Goal: Task Accomplishment & Management: Use online tool/utility

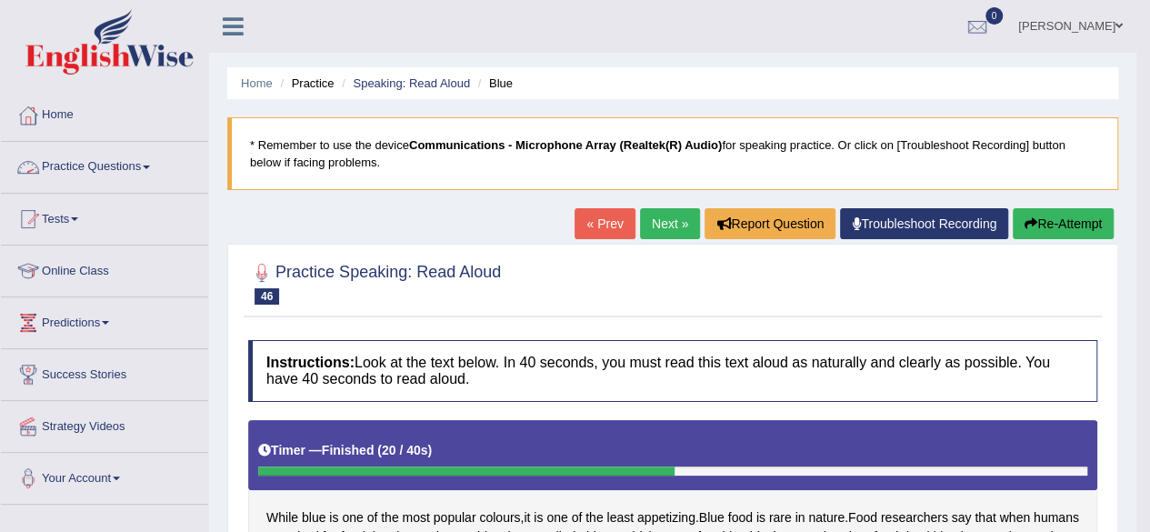
click at [55, 106] on link "Home" at bounding box center [104, 112] width 207 height 45
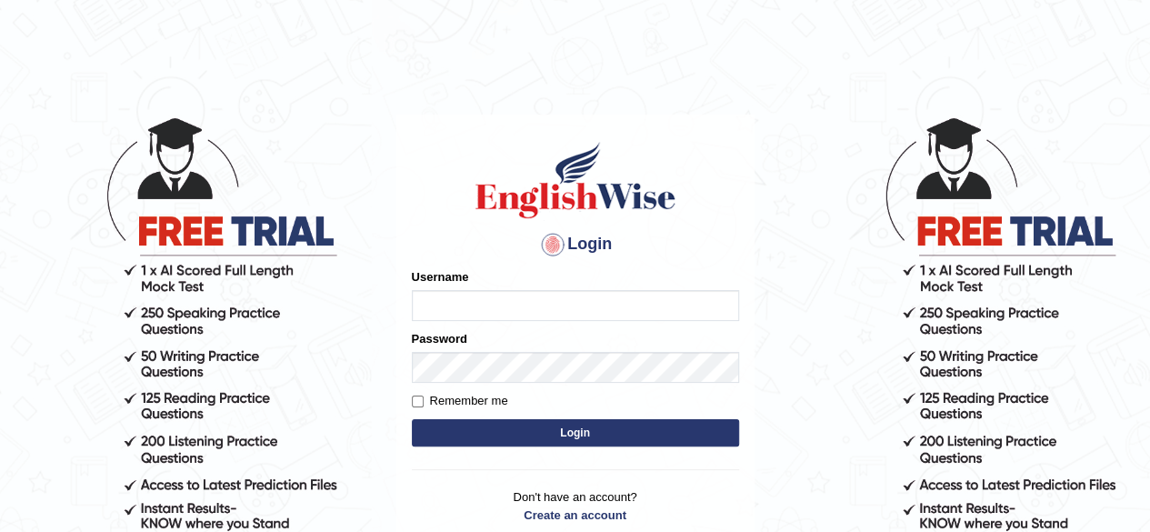
type input "simranjeetkaur_parramatta"
click at [609, 437] on button "Login" at bounding box center [575, 432] width 327 height 27
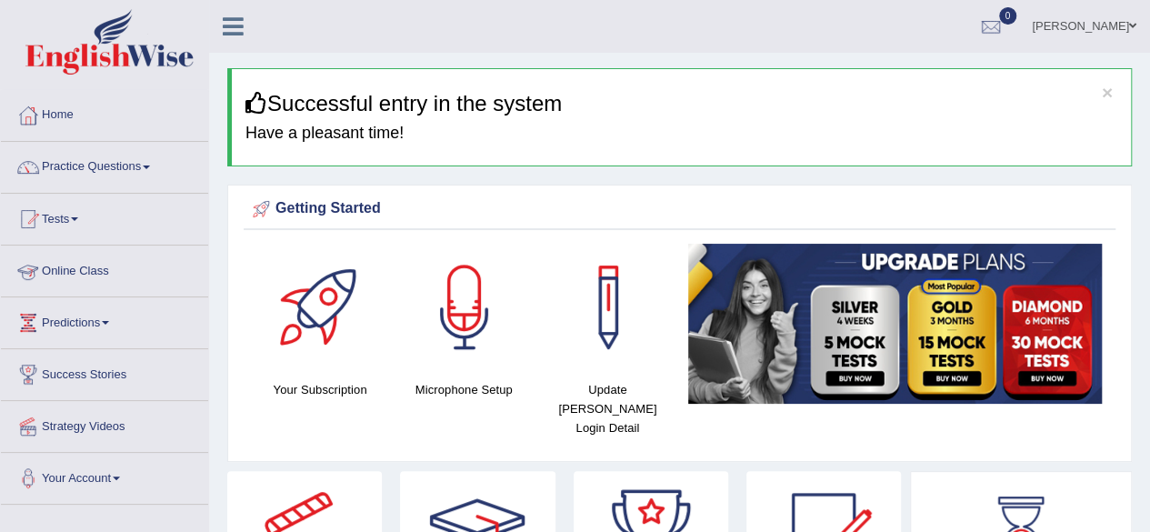
click at [121, 274] on link "Online Class" at bounding box center [104, 267] width 207 height 45
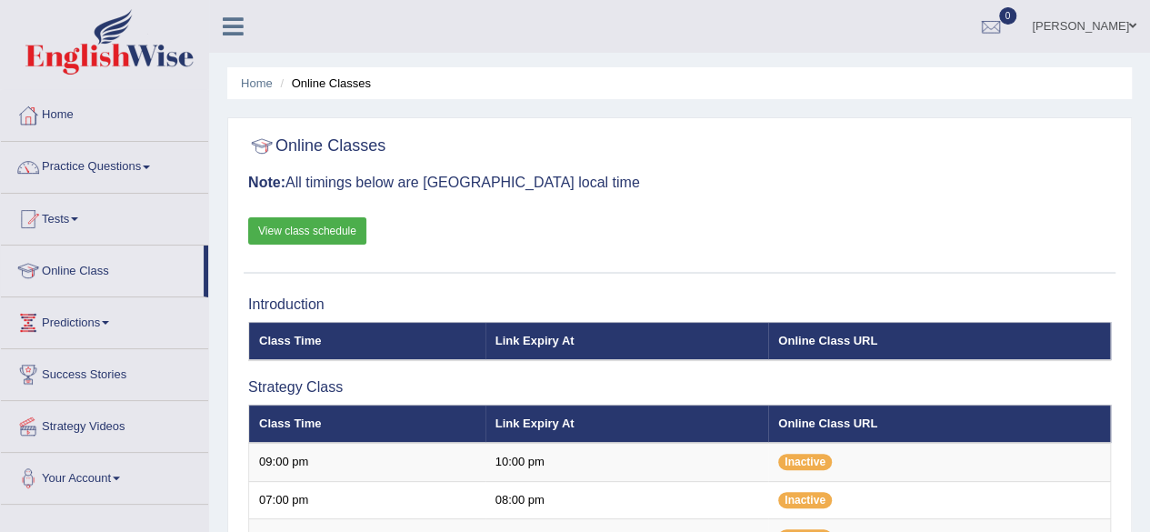
click at [333, 231] on link "View class schedule" at bounding box center [307, 230] width 118 height 27
click at [622, 167] on div "Online Classes Note: All timings below are Melbourne local time View class sche…" at bounding box center [680, 200] width 872 height 146
click at [58, 121] on link "Home" at bounding box center [104, 112] width 207 height 45
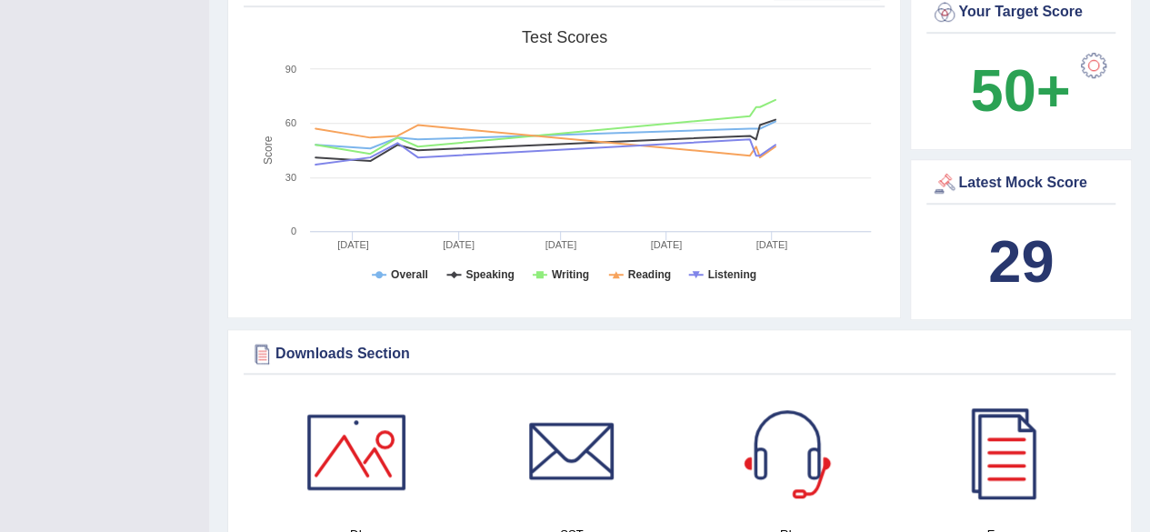
scroll to position [691, 0]
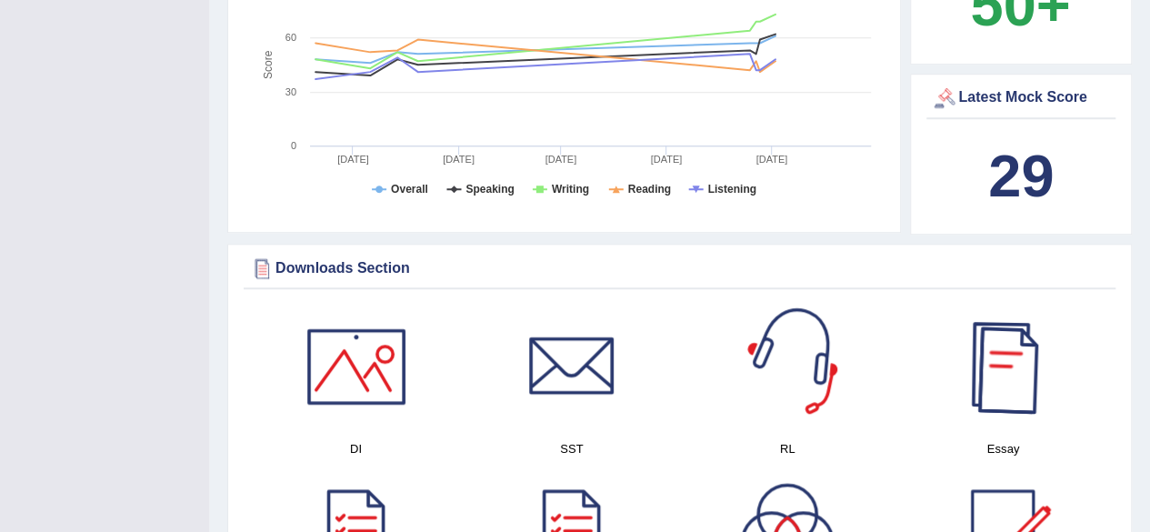
click at [778, 356] on div at bounding box center [786, 366] width 127 height 127
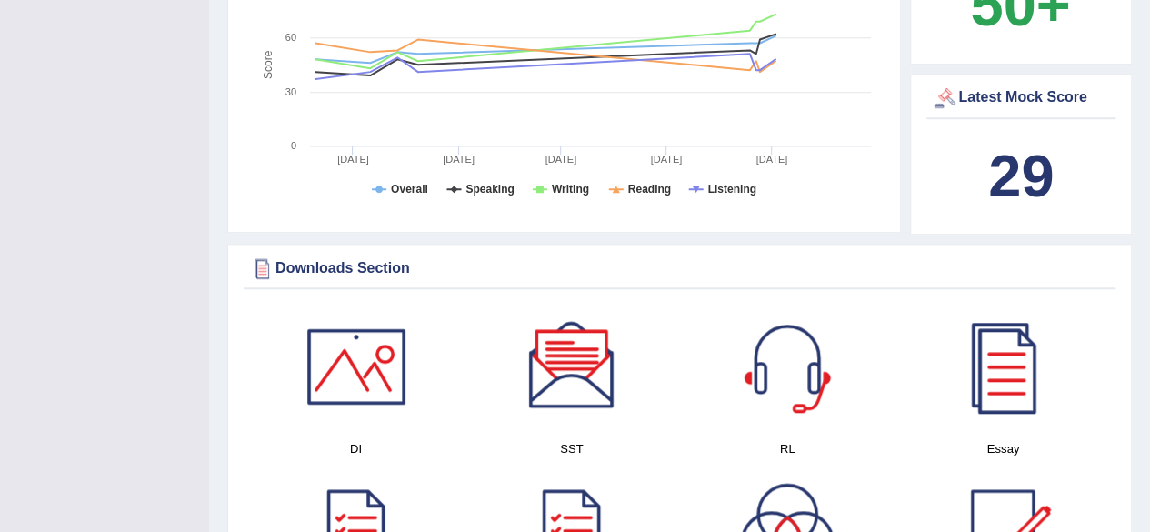
click at [560, 341] on div at bounding box center [571, 366] width 127 height 127
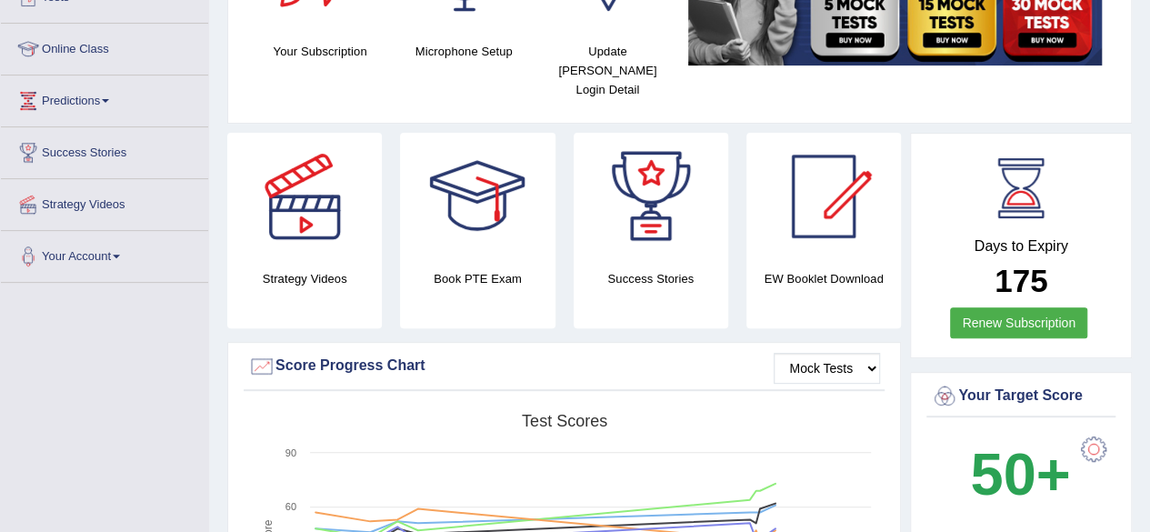
scroll to position [220, 0]
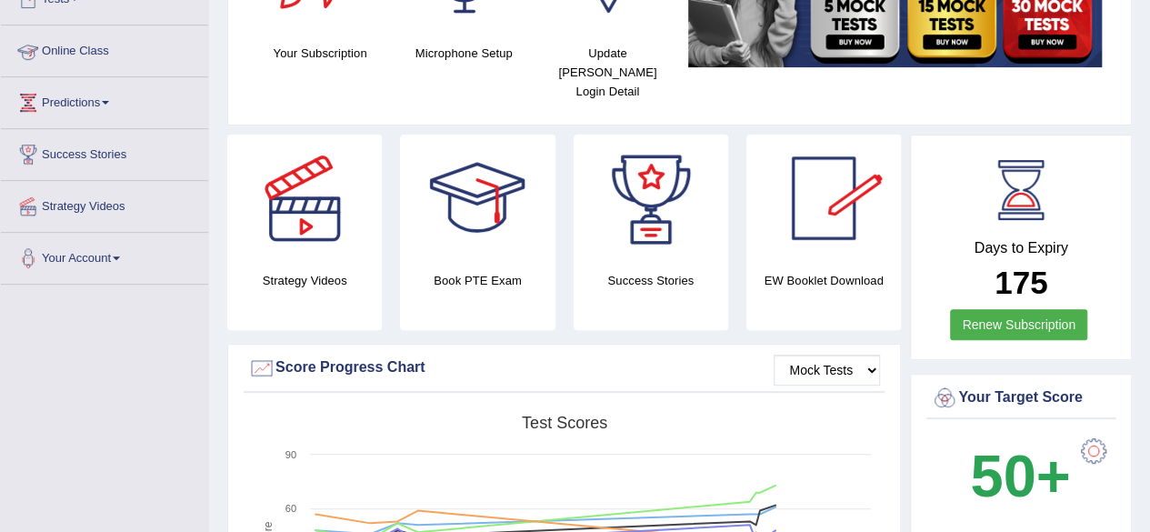
click at [77, 52] on link "Online Class" at bounding box center [104, 47] width 207 height 45
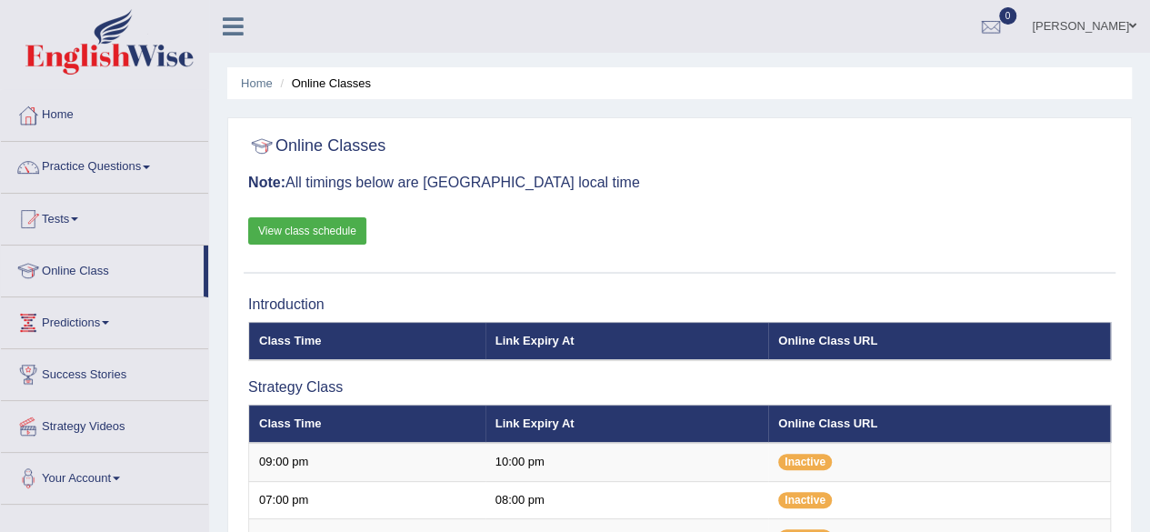
click at [682, 164] on div at bounding box center [679, 146] width 862 height 37
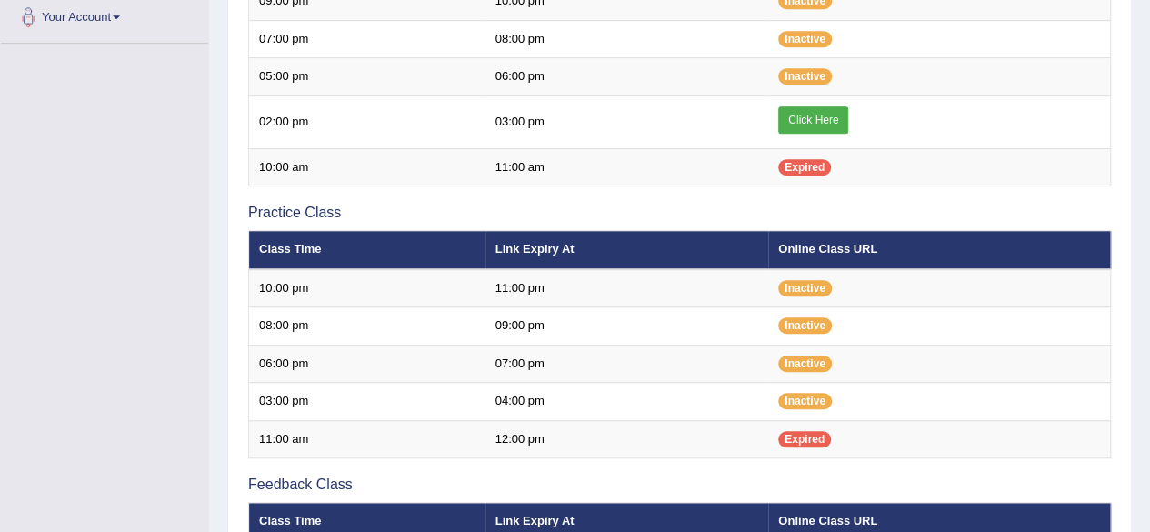
scroll to position [473, 0]
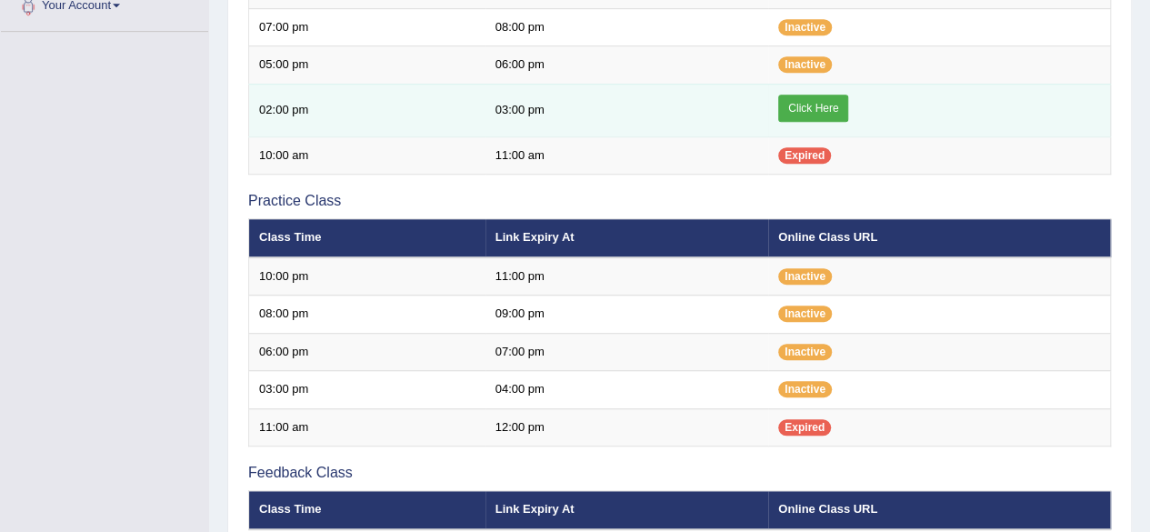
click at [809, 111] on link "Click Here" at bounding box center [813, 108] width 70 height 27
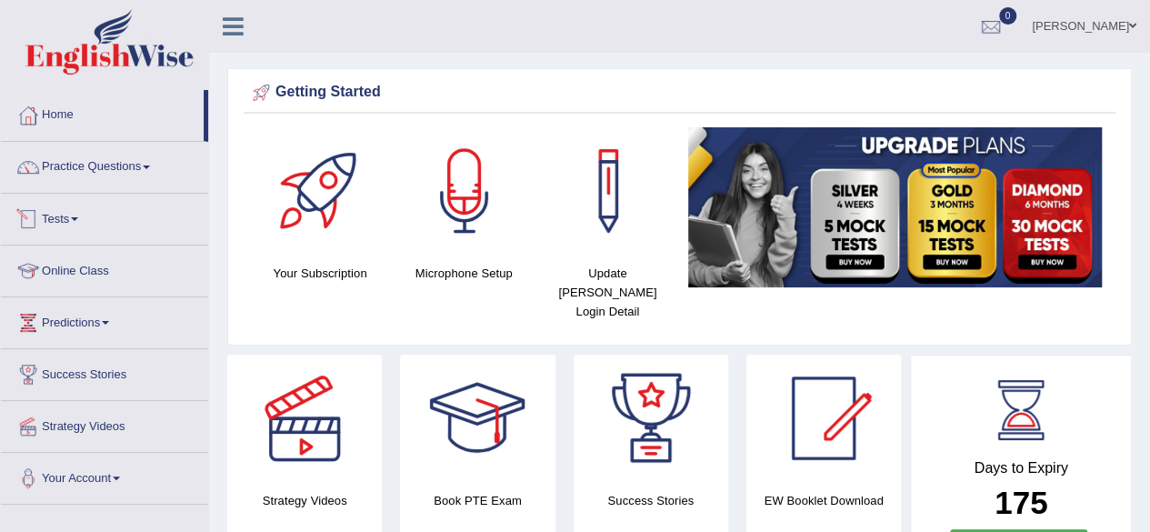
click at [115, 236] on link "Tests" at bounding box center [104, 216] width 207 height 45
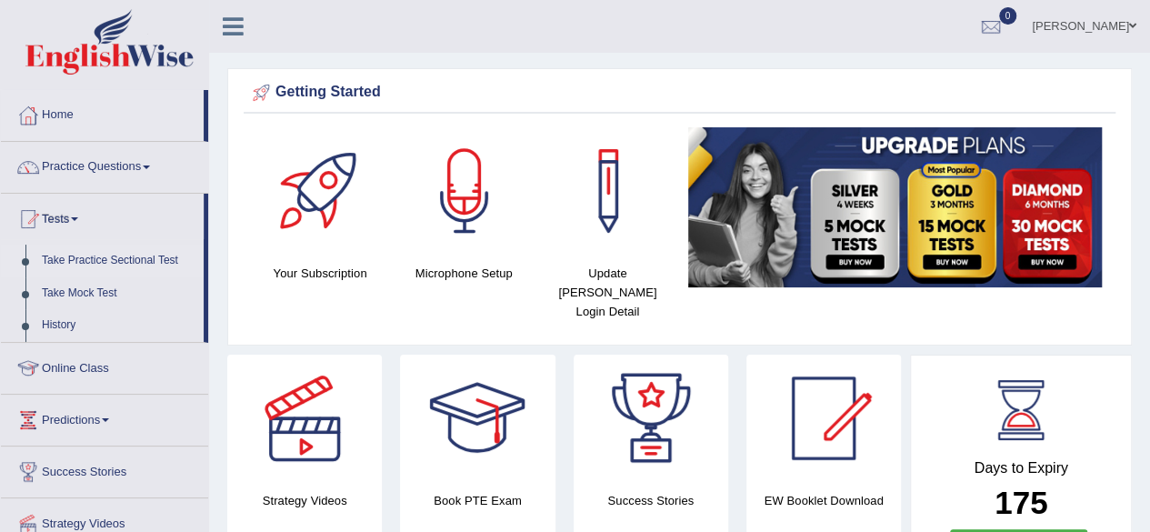
click at [129, 260] on link "Take Practice Sectional Test" at bounding box center [119, 260] width 170 height 33
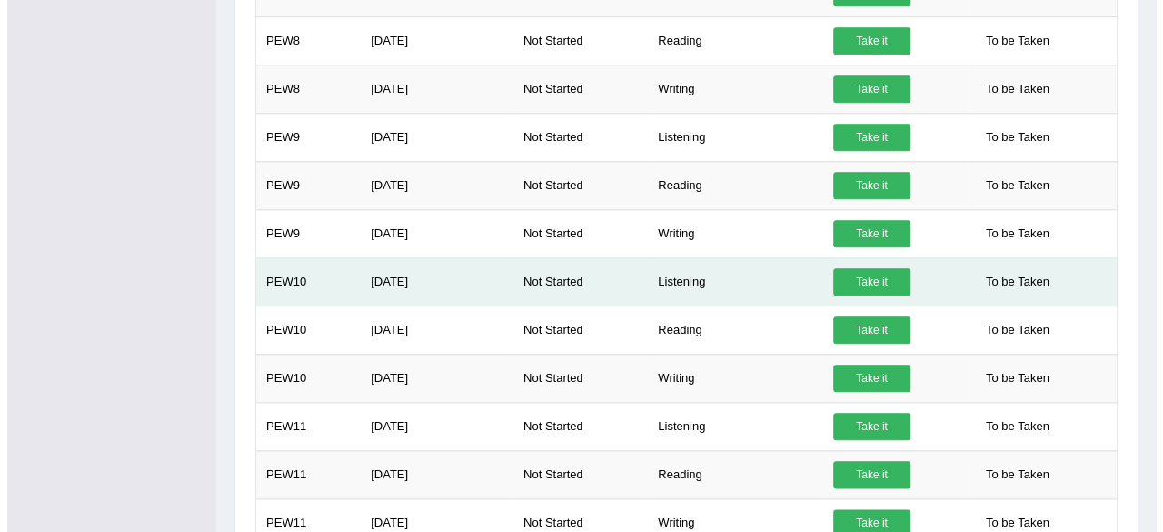
scroll to position [872, 0]
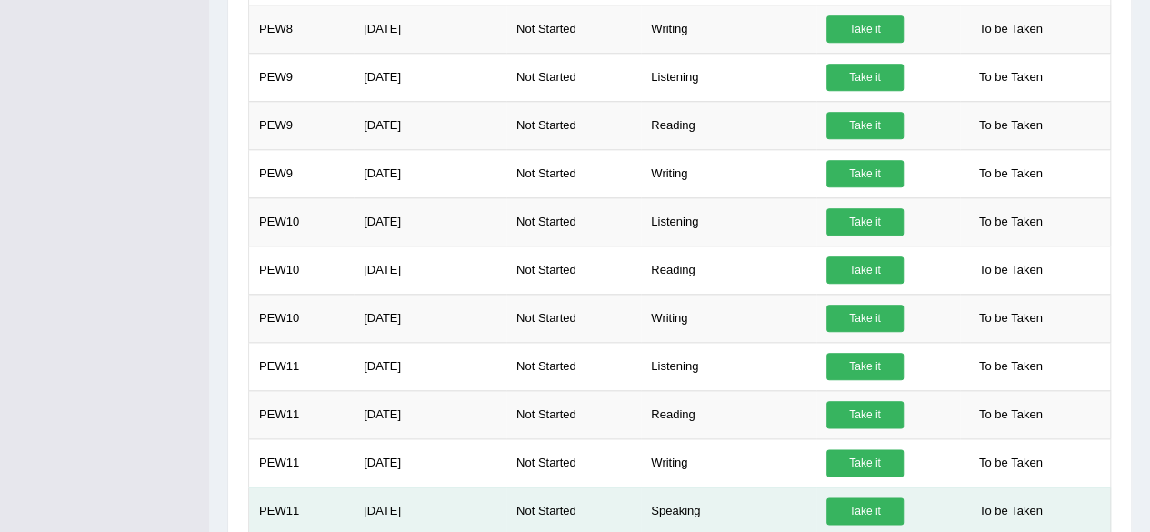
click at [867, 497] on link "Take it" at bounding box center [864, 510] width 77 height 27
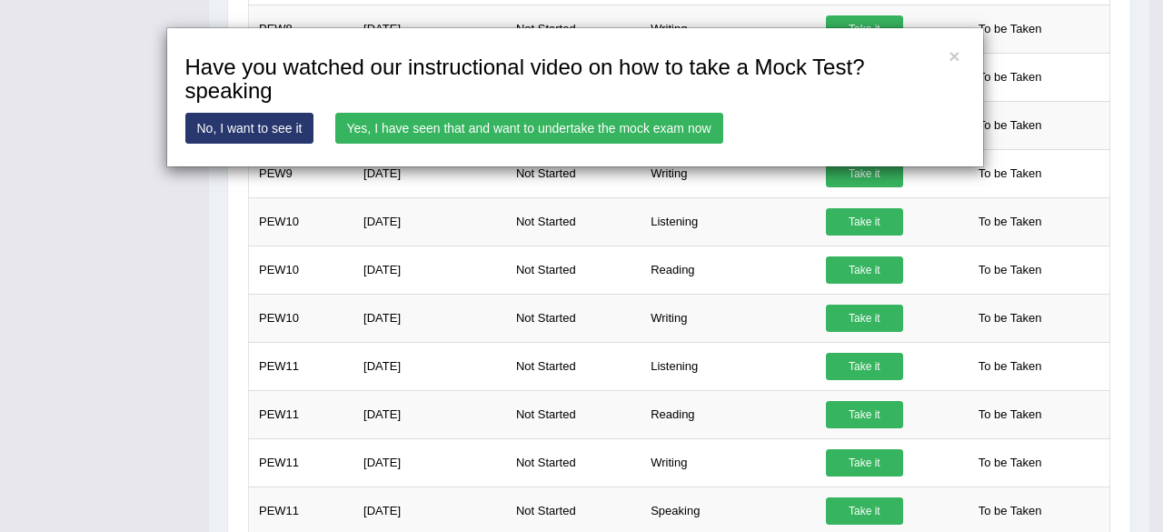
click at [433, 127] on link "Yes, I have seen that and want to undertake the mock exam now" at bounding box center [529, 128] width 388 height 31
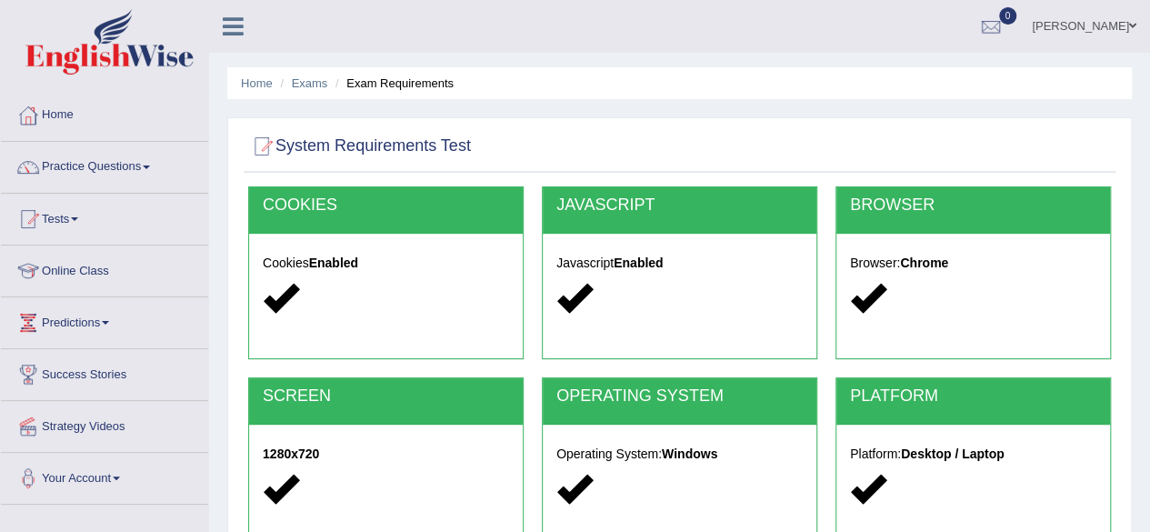
click at [655, 81] on ul "Home Exams Exam Requirements" at bounding box center [679, 83] width 904 height 32
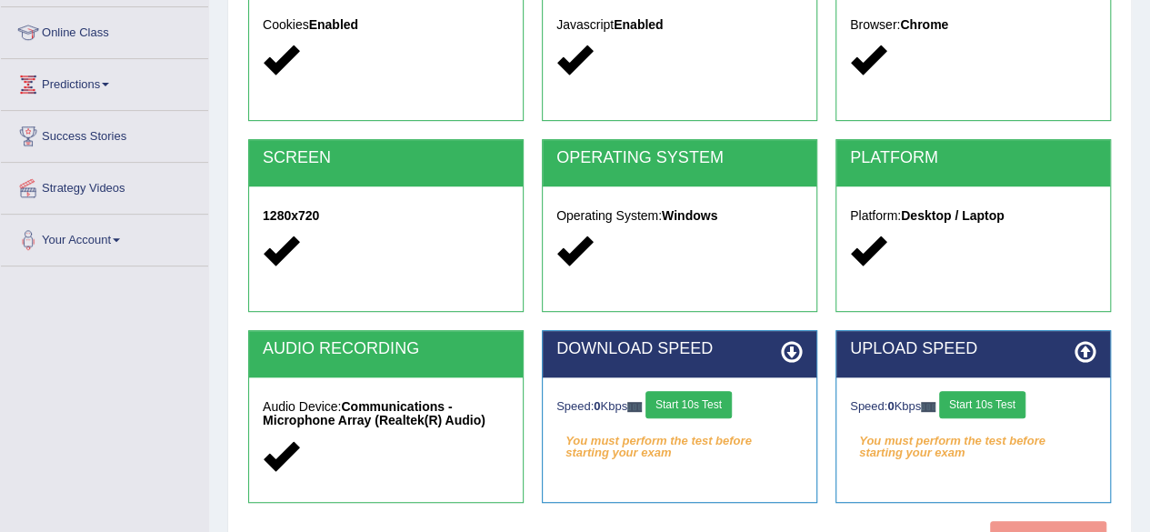
scroll to position [422, 0]
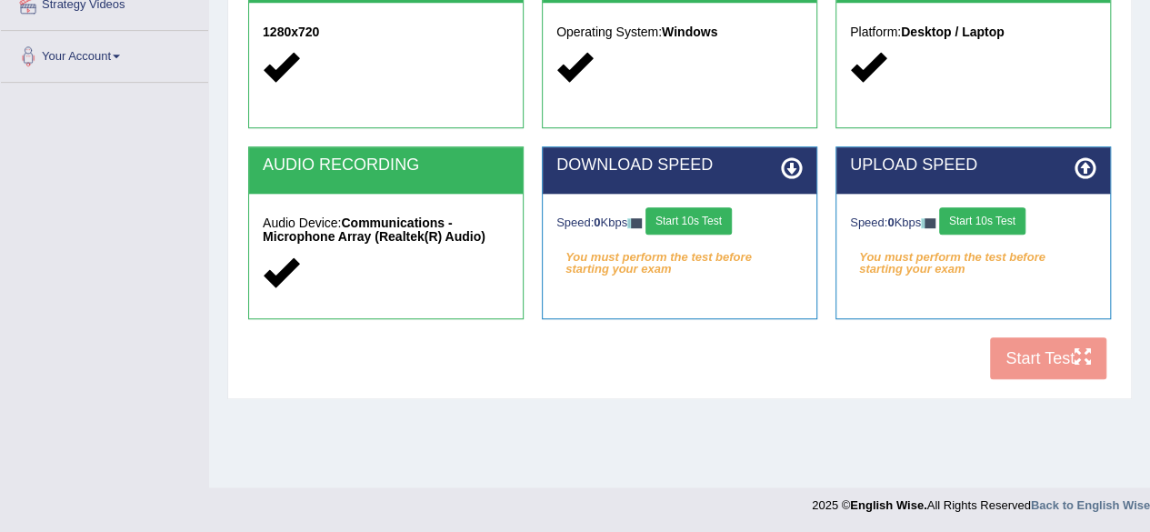
click at [717, 225] on button "Start 10s Test" at bounding box center [688, 220] width 86 height 27
click at [987, 214] on button "Start 10s Test" at bounding box center [982, 220] width 86 height 27
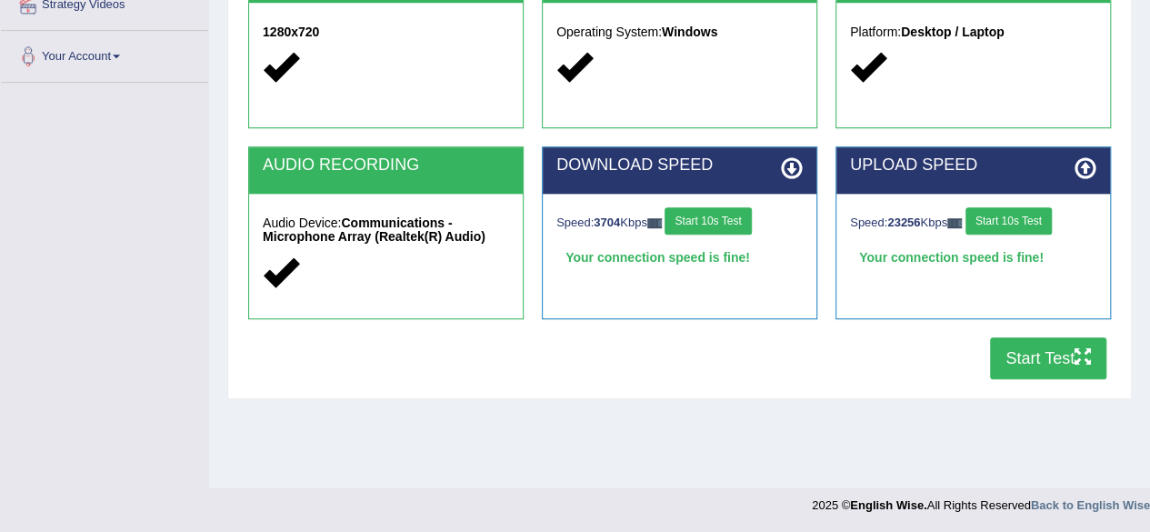
click at [1034, 354] on button "Start Test" at bounding box center [1048, 358] width 116 height 42
